Goal: Check status

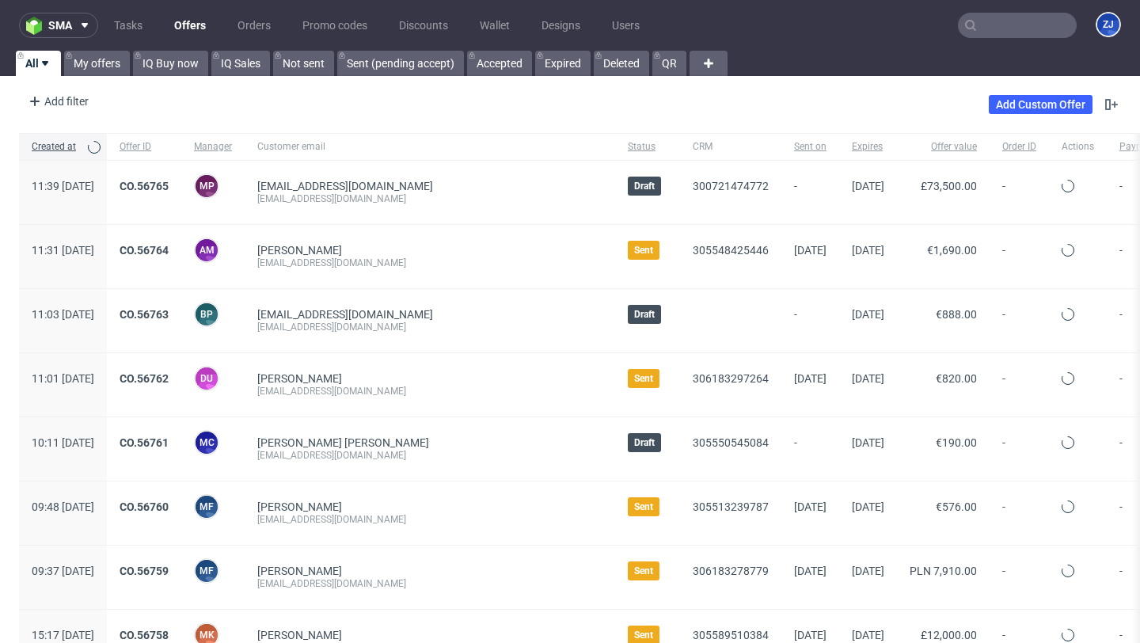
click at [1005, 32] on input "text" at bounding box center [1017, 25] width 119 height 25
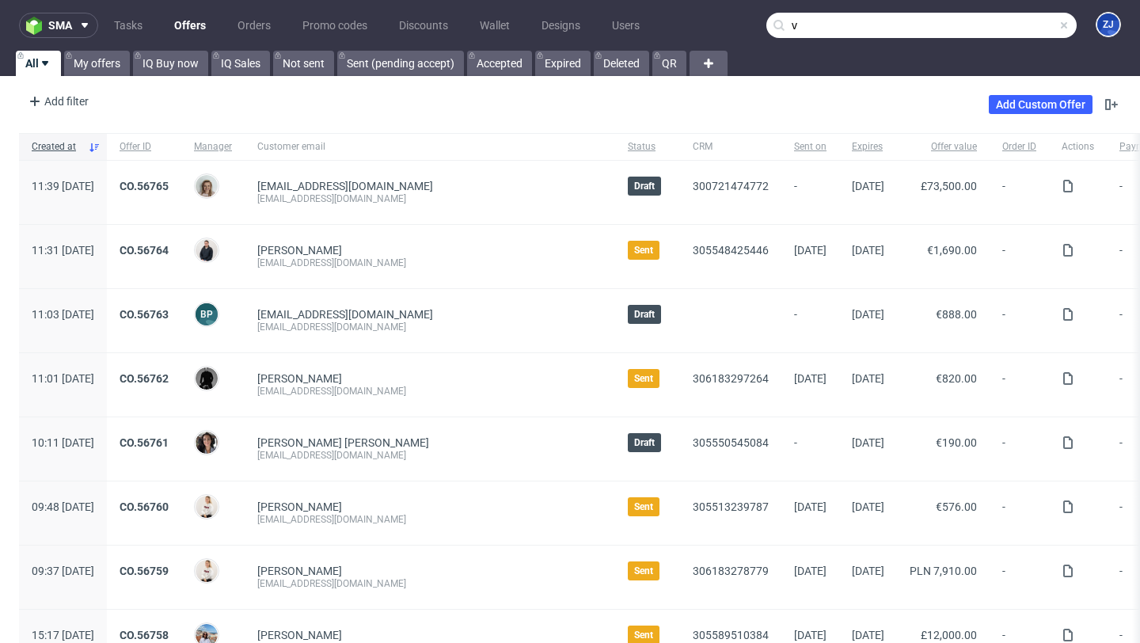
paste input "IDAF"
type input "v"
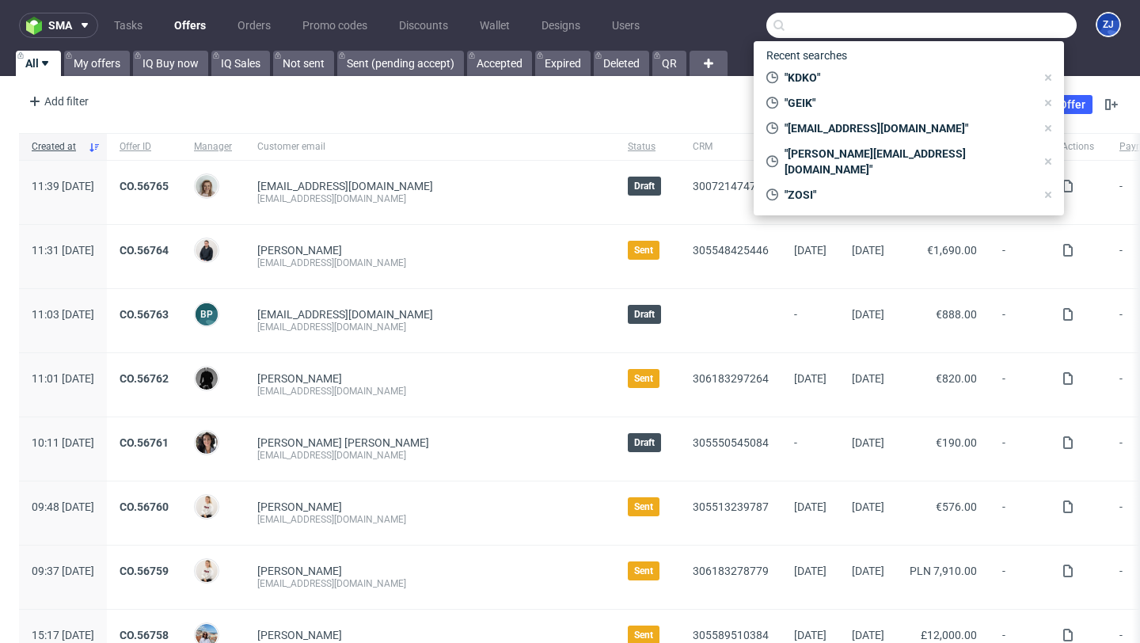
paste input "IDAF"
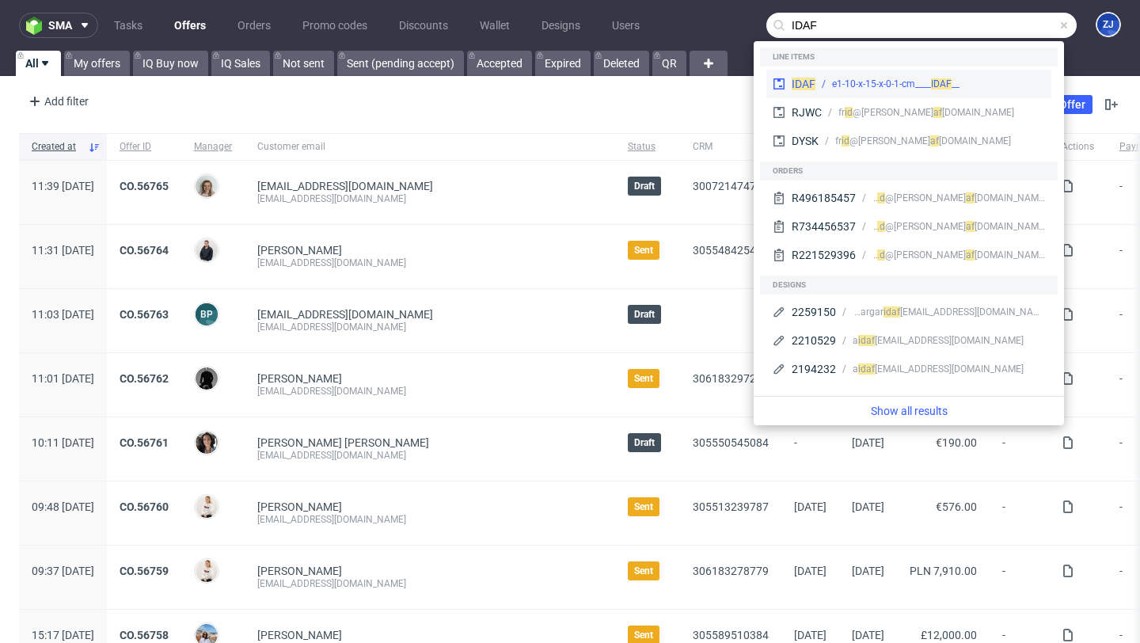
type input "IDAF"
click at [922, 86] on div "__e1-10-x-15-x-0-1-cm____ IDAF" at bounding box center [895, 84] width 127 height 14
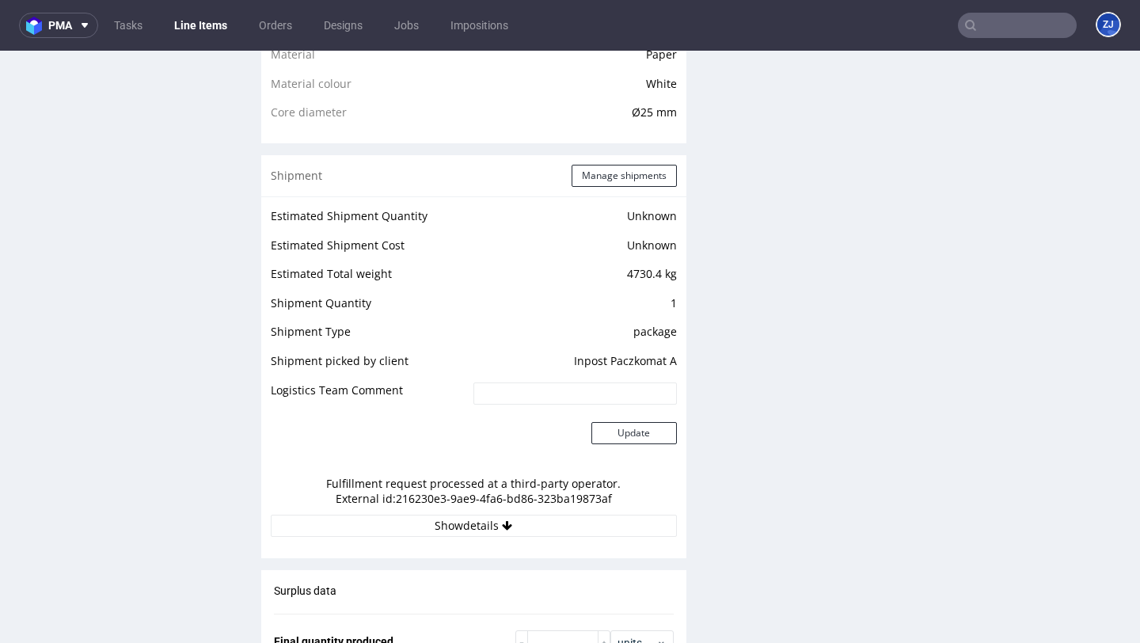
scroll to position [1252, 0]
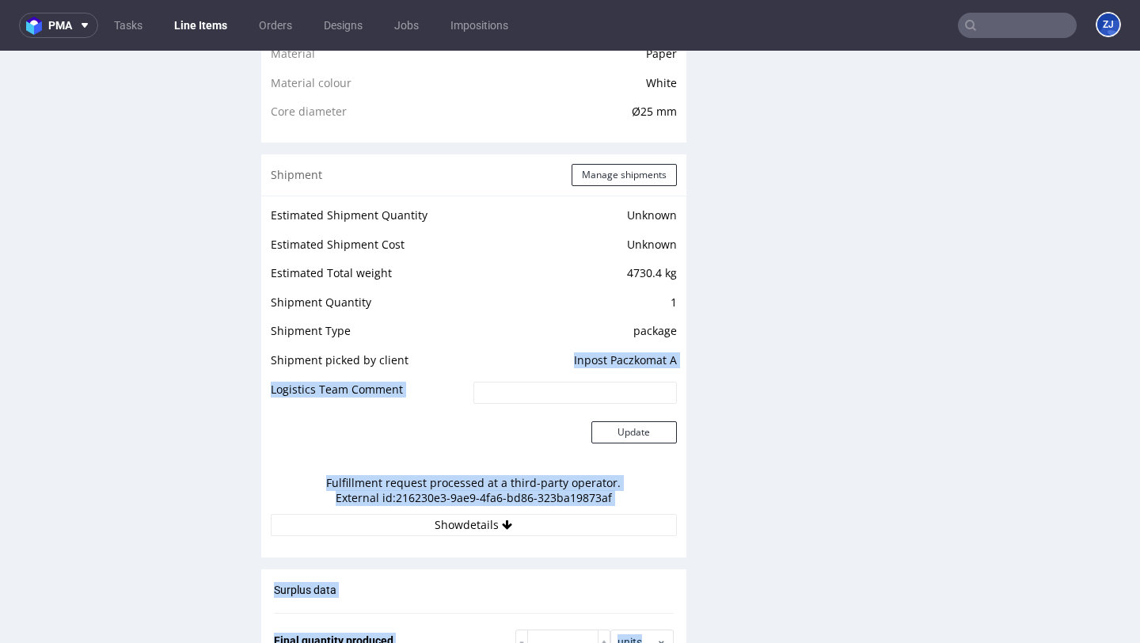
drag, startPoint x: 566, startPoint y: 346, endPoint x: 692, endPoint y: 346, distance: 125.9
click at [692, 346] on div "Progress Payment Paid [DATE] Design N/A DTP Complete Batch Complete [DATE] Prod…" at bounding box center [694, 173] width 867 height 2647
copy div "Loremi Dolorsita C Adipiscin Elit Seddoei Tempor Incididuntu laboree doloremag …"
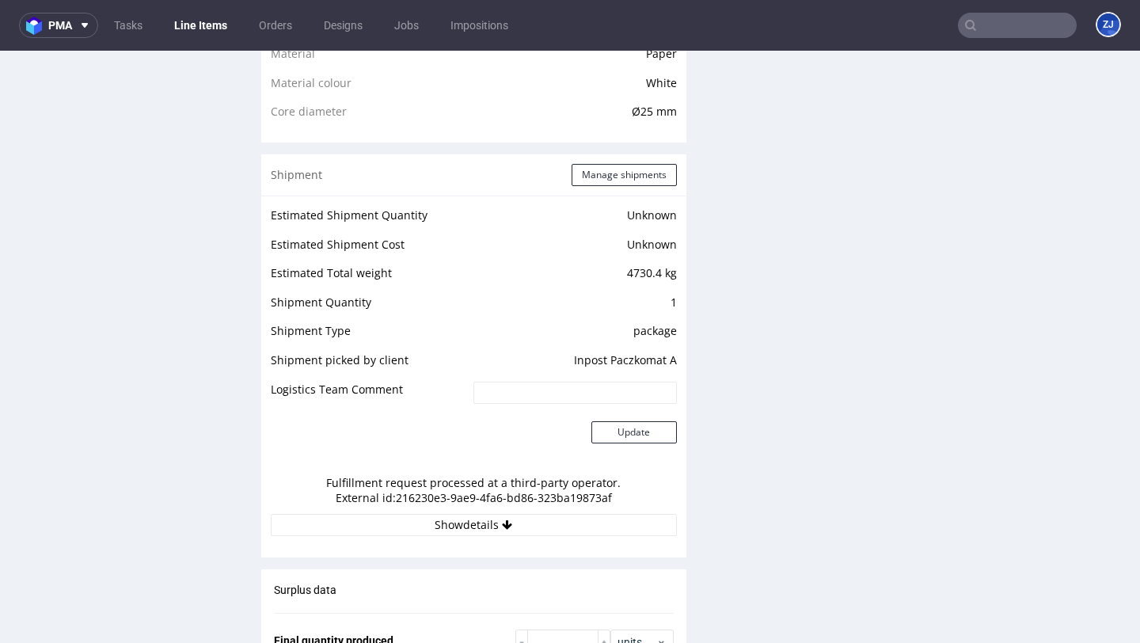
click at [692, 346] on div "Progress Payment Paid [DATE] Design N/A DTP Complete Batch Complete [DATE] Prod…" at bounding box center [694, 173] width 867 height 2647
copy td "Inpost Paczkomat A"
drag, startPoint x: 564, startPoint y: 340, endPoint x: 667, endPoint y: 337, distance: 103.8
click at [668, 351] on td "Inpost Paczkomat A" at bounding box center [572, 365] width 207 height 29
